Goal: Task Accomplishment & Management: Manage account settings

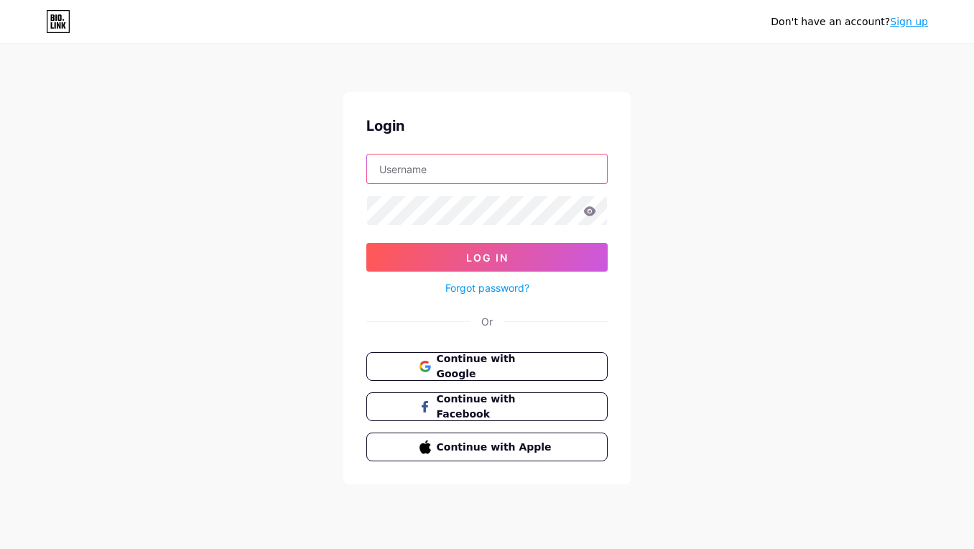
type input "[EMAIL_ADDRESS][DOMAIN_NAME]"
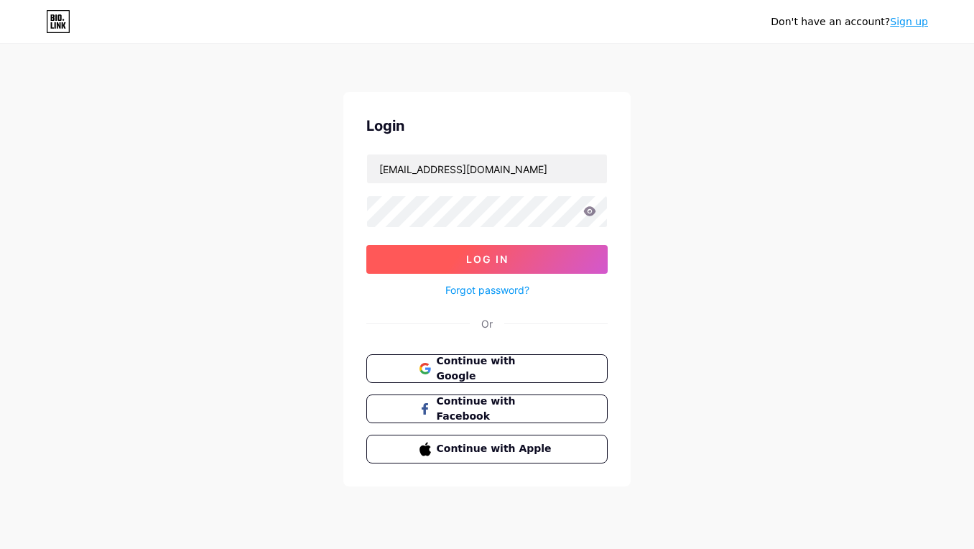
click at [541, 262] on button "Log In" at bounding box center [486, 259] width 241 height 29
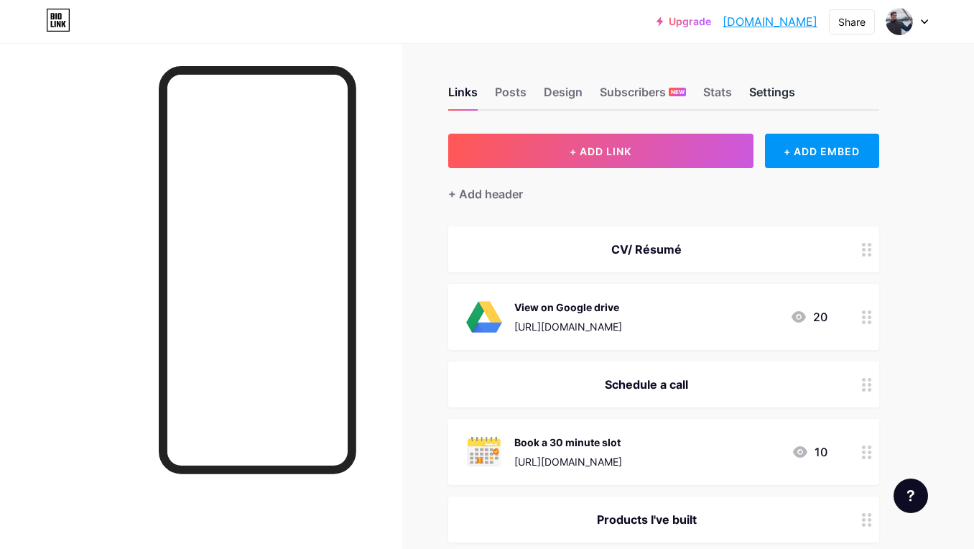
click at [785, 91] on div "Settings" at bounding box center [772, 96] width 46 height 26
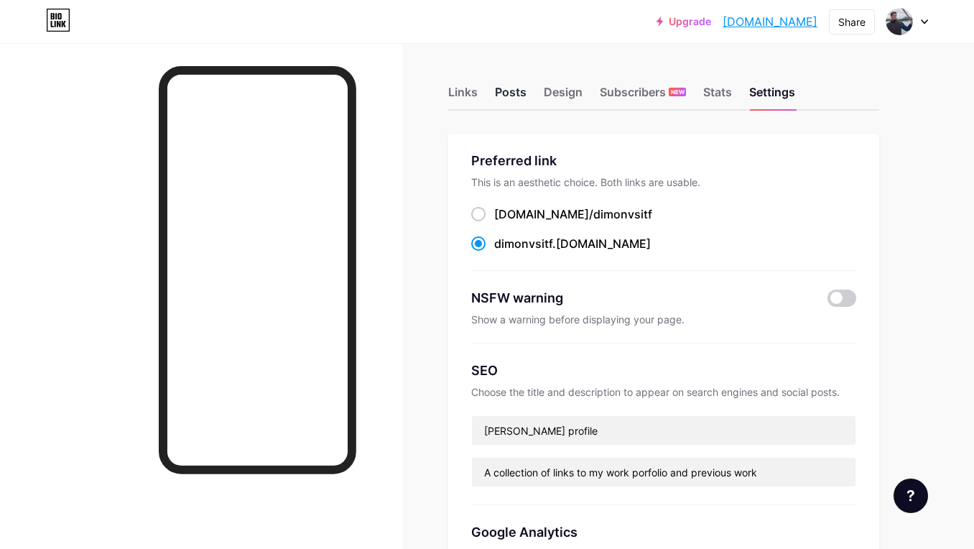
click at [514, 83] on div "Posts" at bounding box center [511, 96] width 32 height 26
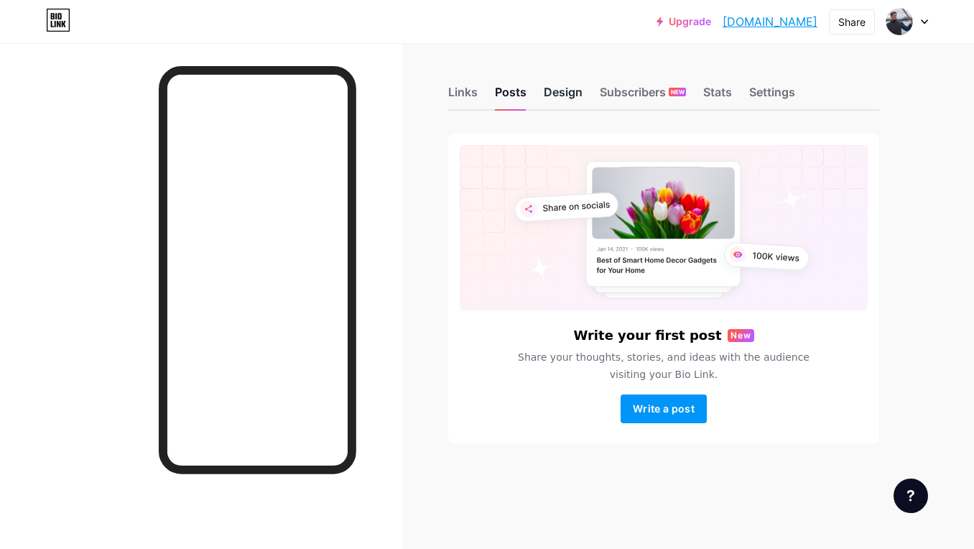
click at [548, 93] on div "Design" at bounding box center [563, 96] width 39 height 26
click at [609, 96] on div "Subscribers NEW" at bounding box center [643, 96] width 86 height 26
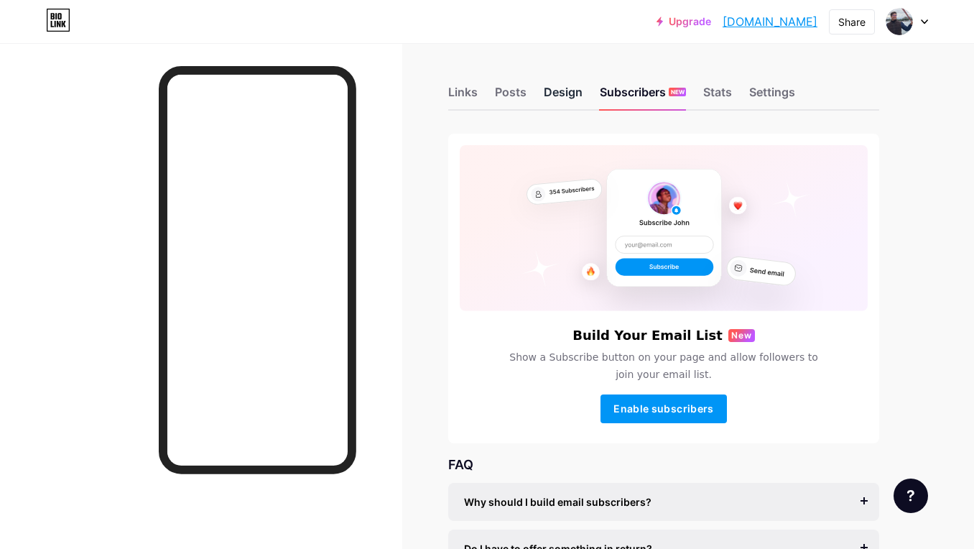
click at [566, 96] on div "Design" at bounding box center [563, 96] width 39 height 26
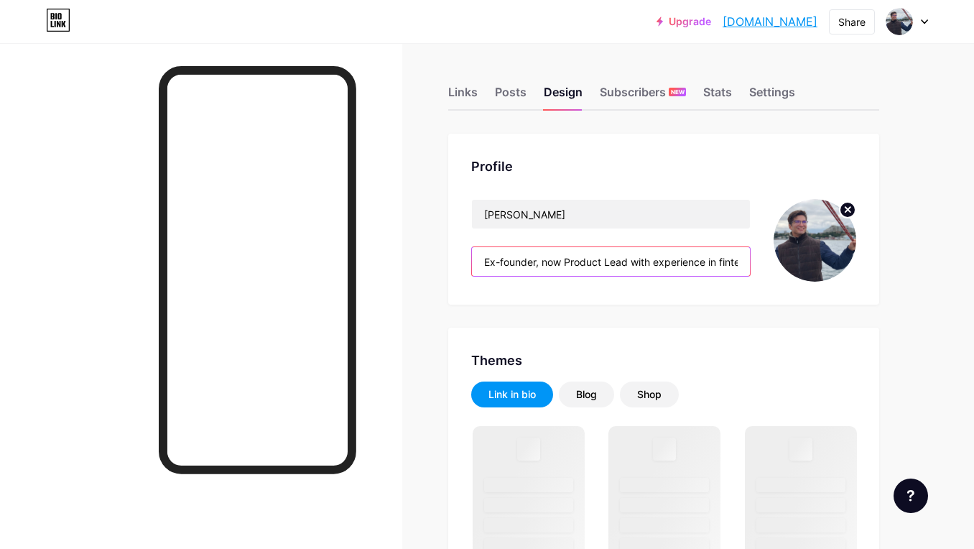
click at [647, 264] on input "Ex-founder, now Product Lead with experience in fintech and web3" at bounding box center [611, 261] width 278 height 29
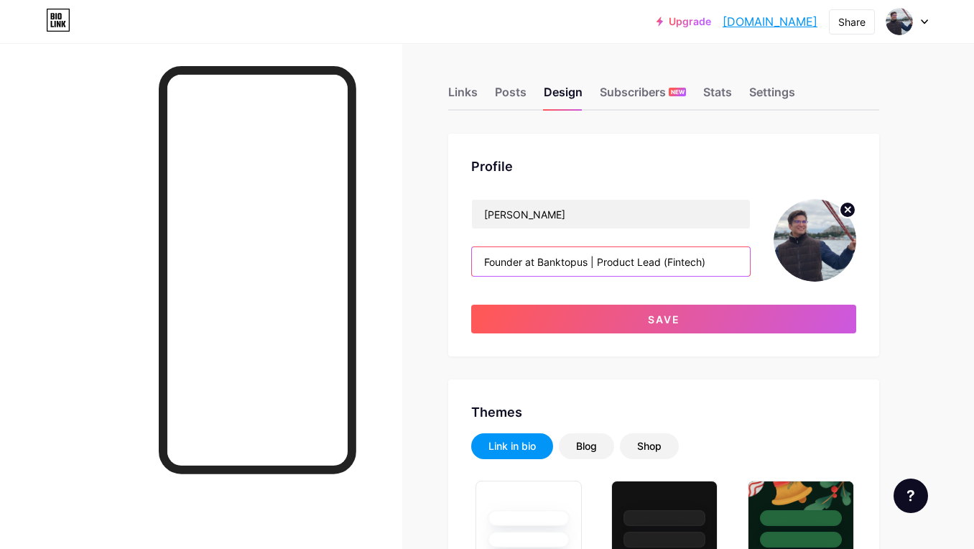
click at [668, 264] on input "Founder at Banktopus | Product Lead (Fintech)" at bounding box center [611, 261] width 278 height 29
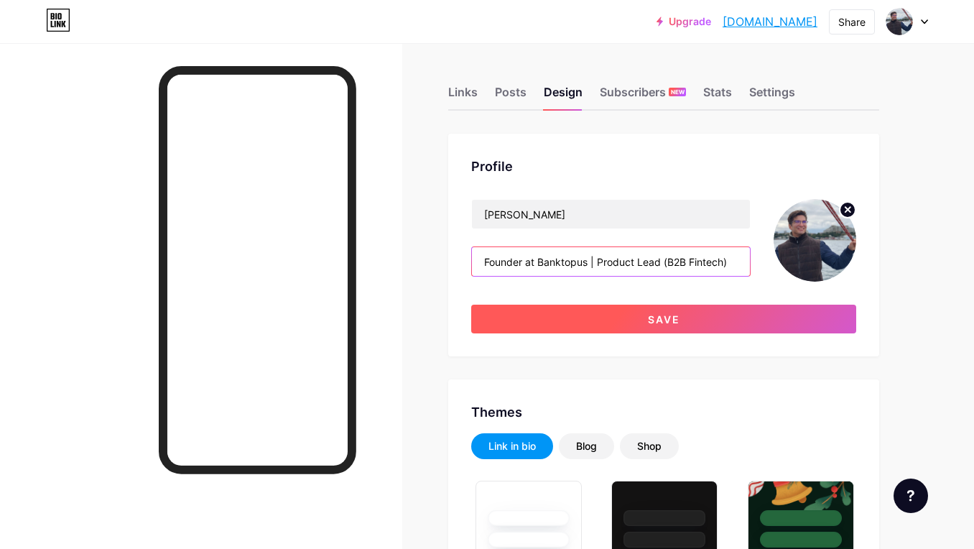
type input "Founder at Banktopus | Product Lead (B2B Fintech)"
click at [686, 320] on button "Save" at bounding box center [663, 319] width 385 height 29
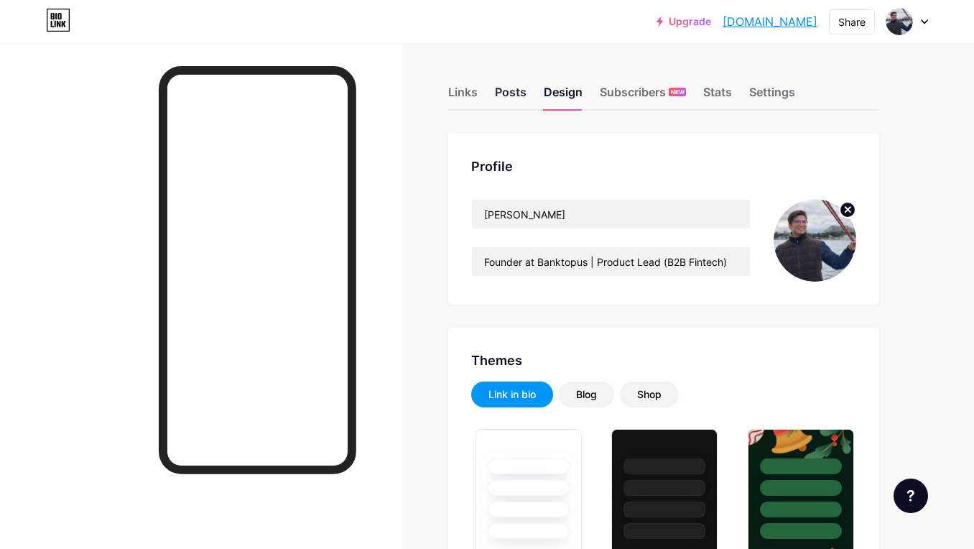
click at [511, 97] on div "Posts" at bounding box center [511, 96] width 32 height 26
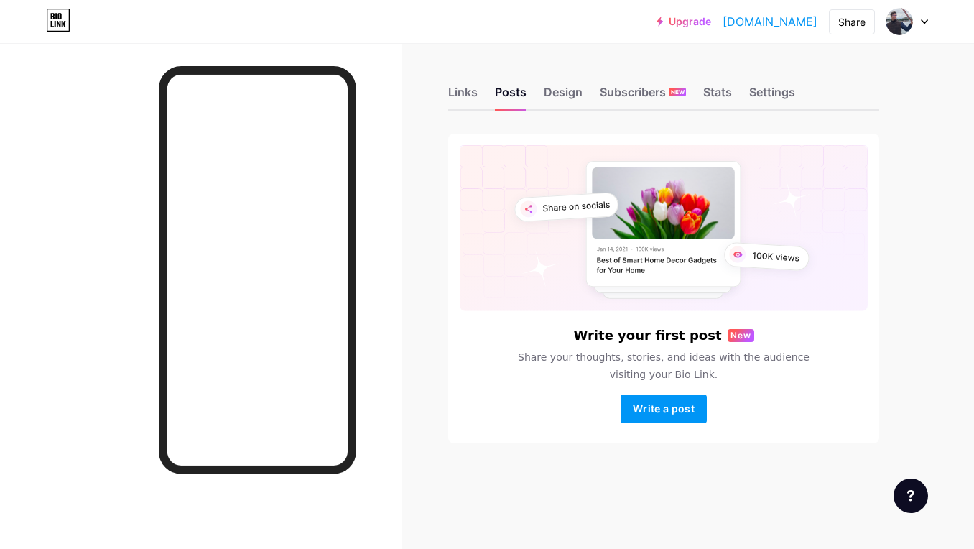
click at [478, 88] on div "Links Posts Design Subscribers NEW Stats Settings" at bounding box center [663, 85] width 431 height 50
click at [471, 88] on div "Links" at bounding box center [462, 96] width 29 height 26
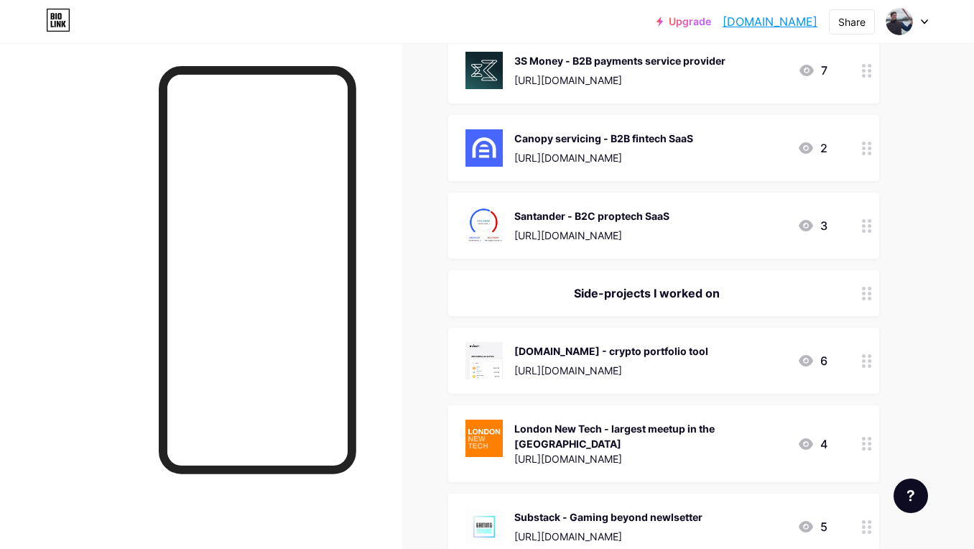
scroll to position [520, 0]
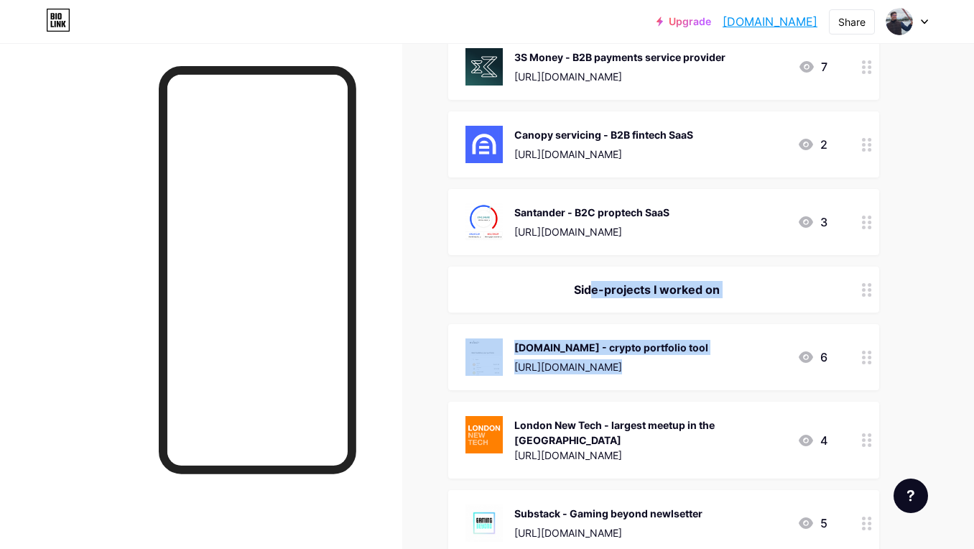
drag, startPoint x: 754, startPoint y: 359, endPoint x: 757, endPoint y: 257, distance: 102.1
click at [757, 256] on span "CV/ Résumé View on Google drive [URL][DOMAIN_NAME] 21 Schedule a call Book a 30…" at bounding box center [663, 131] width 431 height 850
click at [909, 323] on div "Links Posts Design Subscribers NEW Stats Settings + ADD LINK + ADD EMBED + Add …" at bounding box center [470, 231] width 940 height 1416
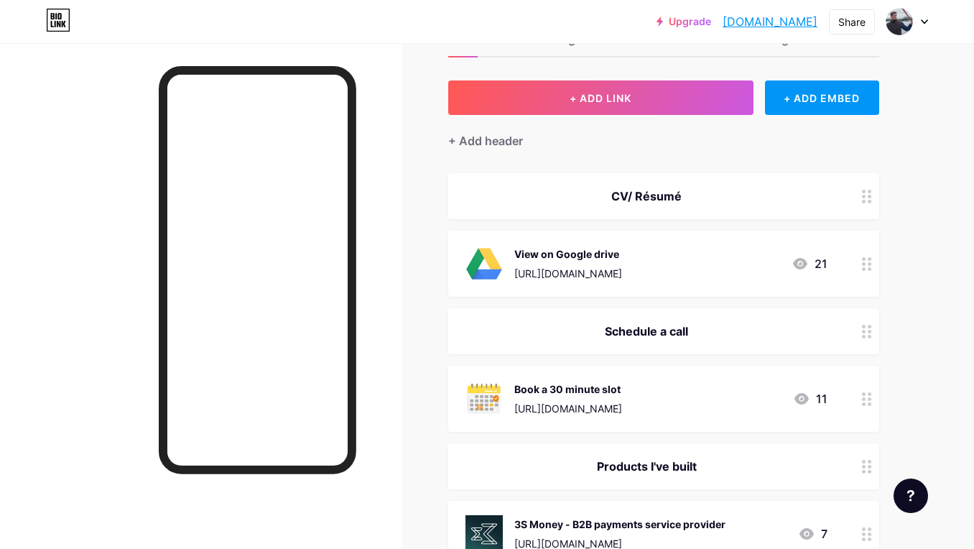
scroll to position [0, 0]
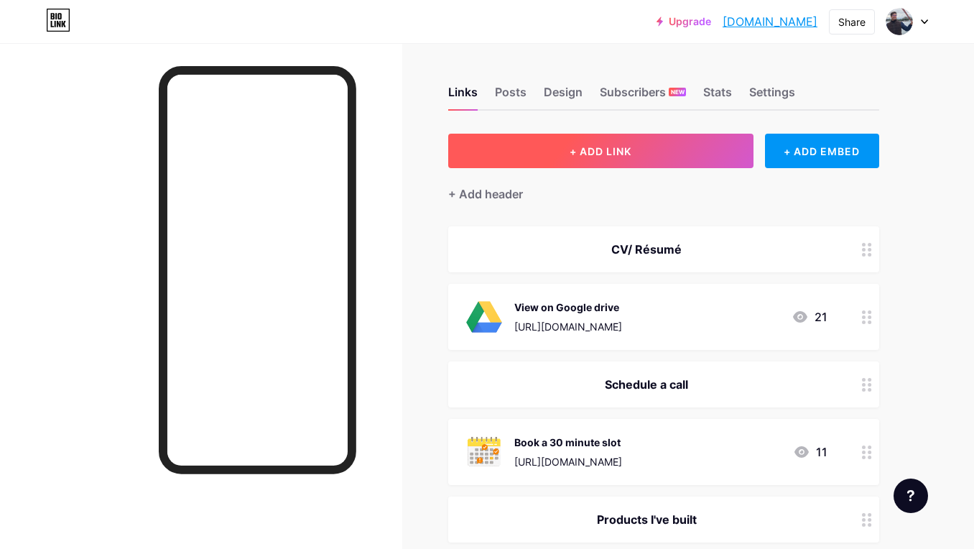
click at [675, 167] on button "+ ADD LINK" at bounding box center [600, 151] width 305 height 34
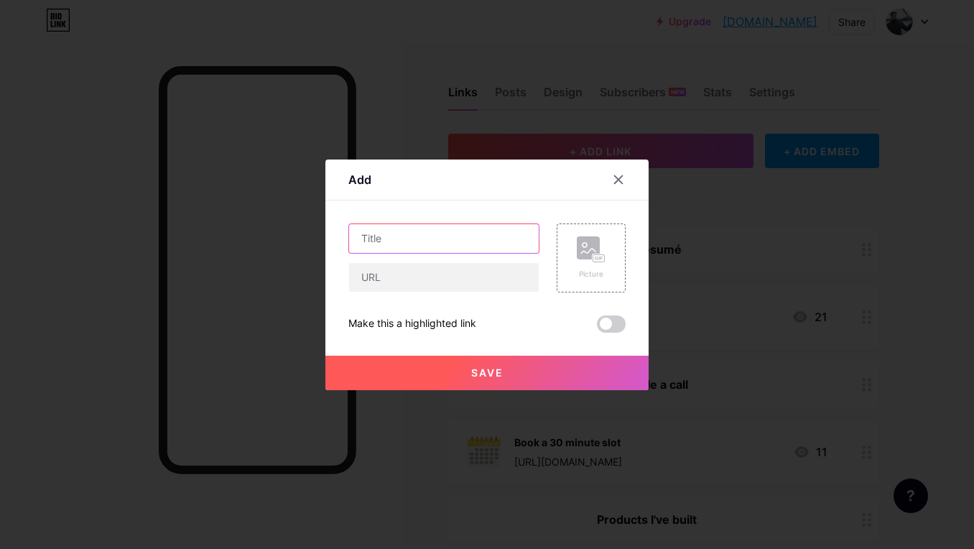
click at [476, 227] on input "text" at bounding box center [444, 238] width 190 height 29
type input "Banktopus"
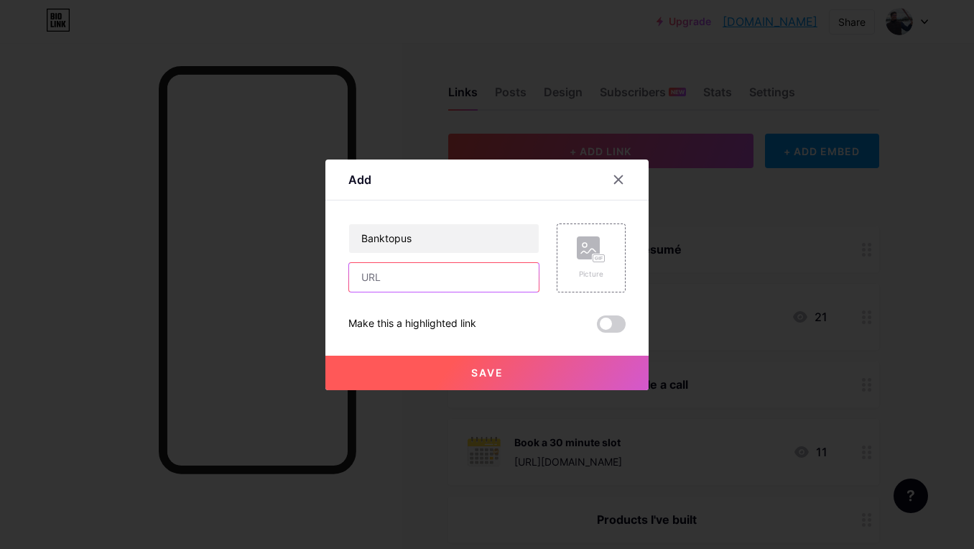
click at [481, 276] on input "text" at bounding box center [444, 277] width 190 height 29
